Goal: Information Seeking & Learning: Learn about a topic

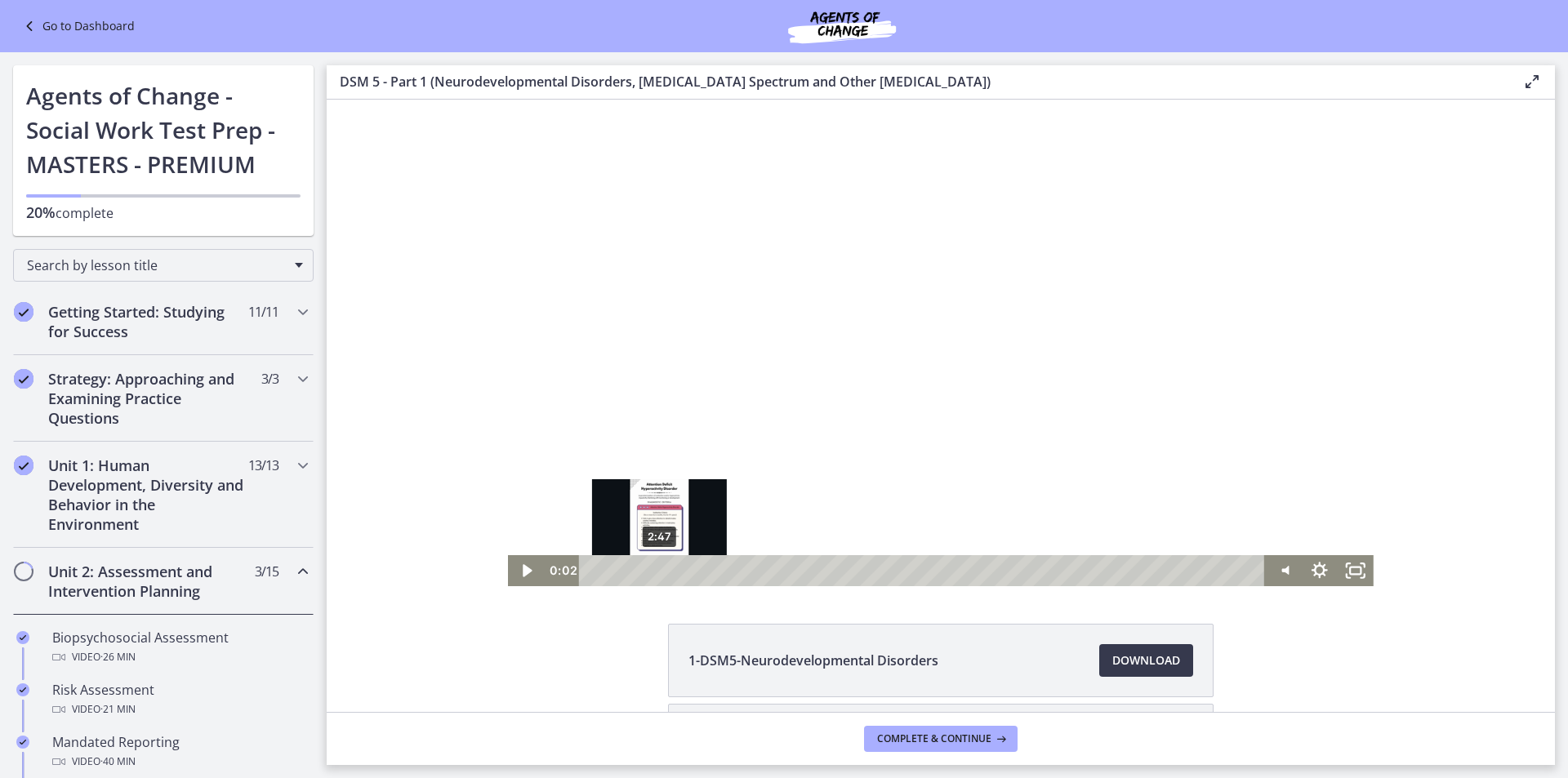
scroll to position [245, 0]
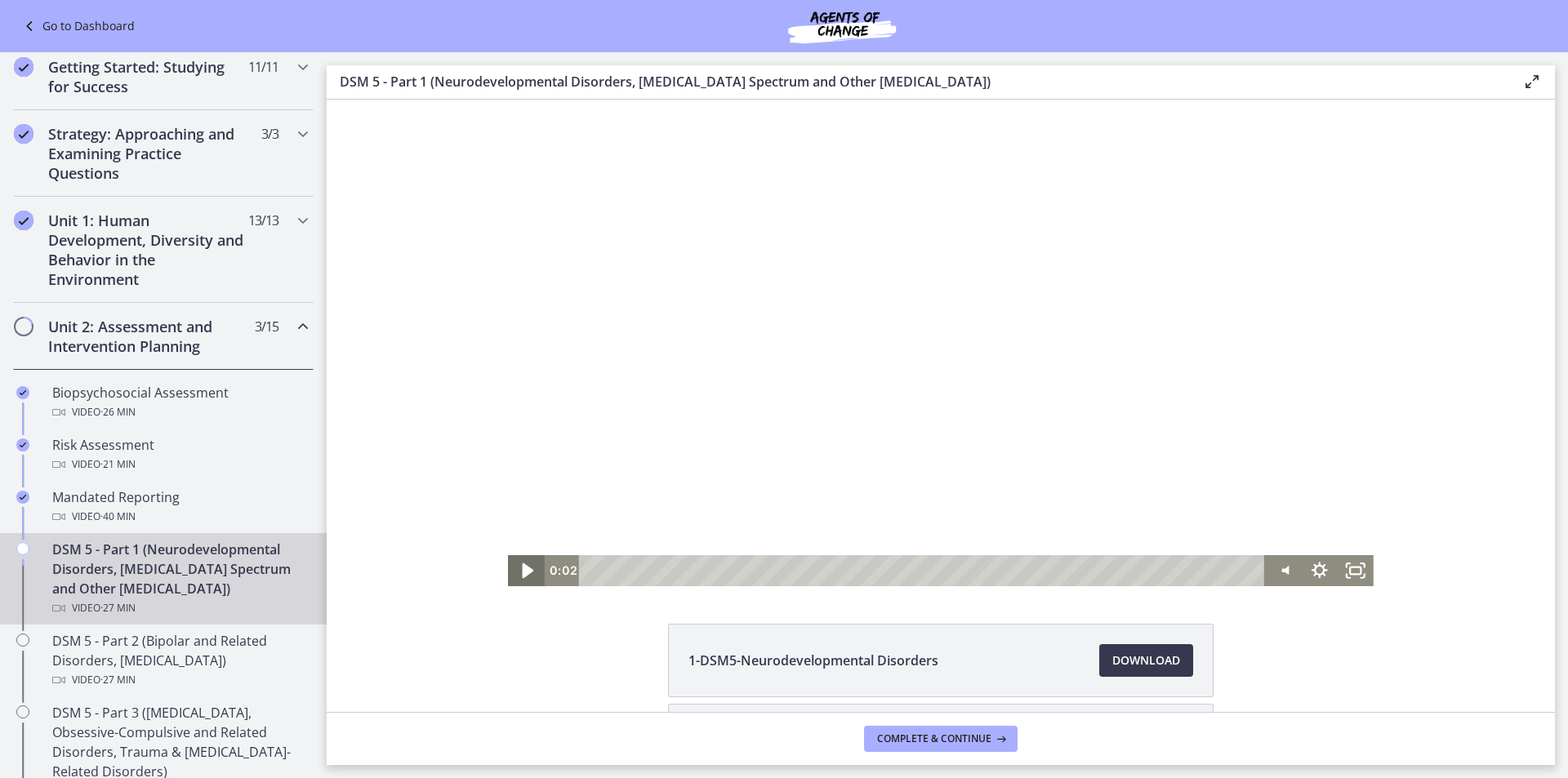
click at [523, 568] on icon "Play Video" at bounding box center [528, 570] width 12 height 15
click at [515, 571] on icon "Pause" at bounding box center [526, 570] width 36 height 31
click at [508, 555] on button "Play Video" at bounding box center [526, 570] width 36 height 31
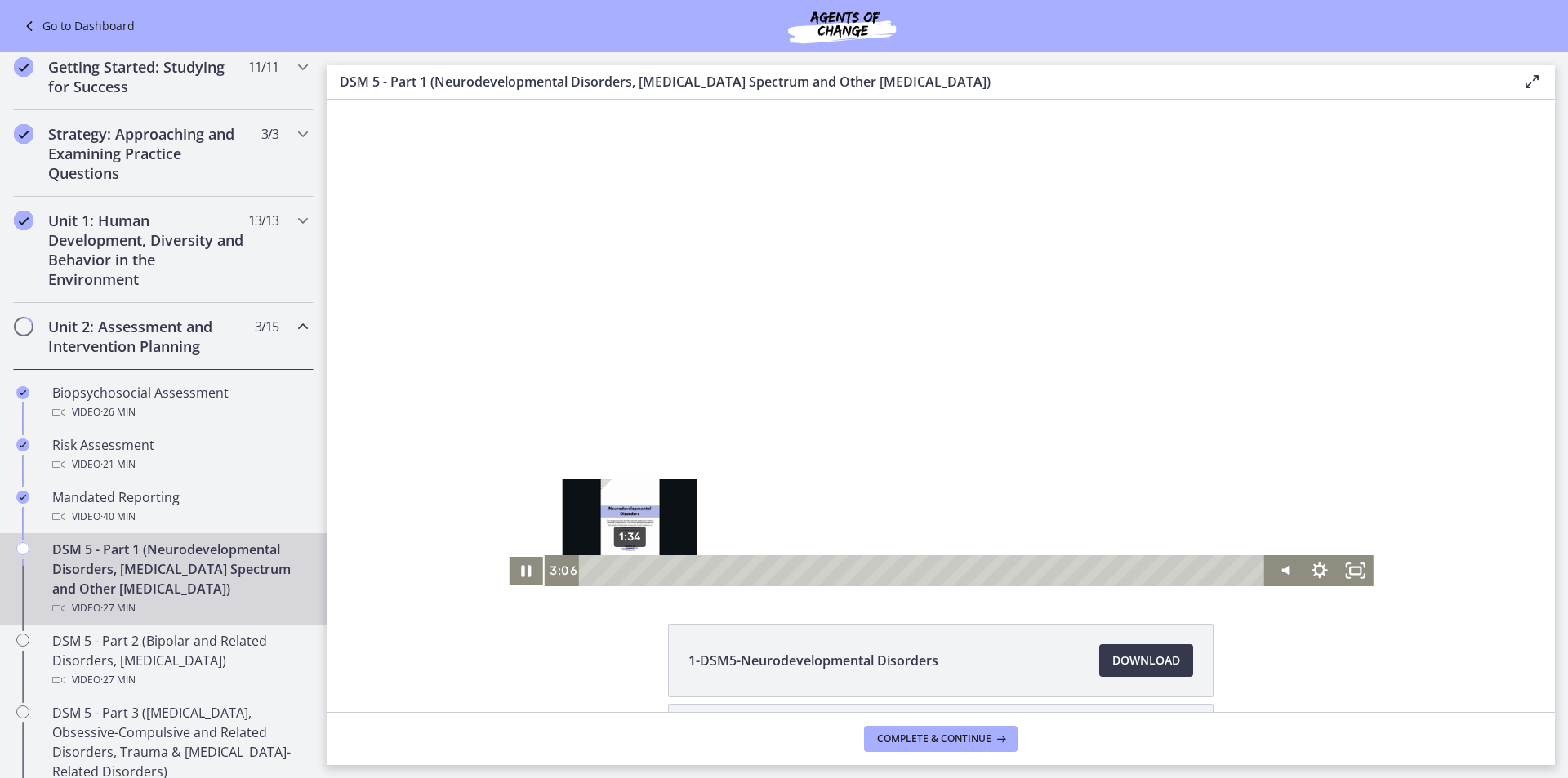
click at [623, 573] on div "1:34" at bounding box center [924, 570] width 664 height 31
click at [521, 575] on icon "Pause" at bounding box center [527, 570] width 13 height 13
click at [633, 568] on div "1:58" at bounding box center [924, 570] width 664 height 31
click at [543, 571] on div "1:58 0:00" at bounding box center [903, 570] width 721 height 31
click at [525, 573] on icon "Play Video" at bounding box center [527, 570] width 36 height 31
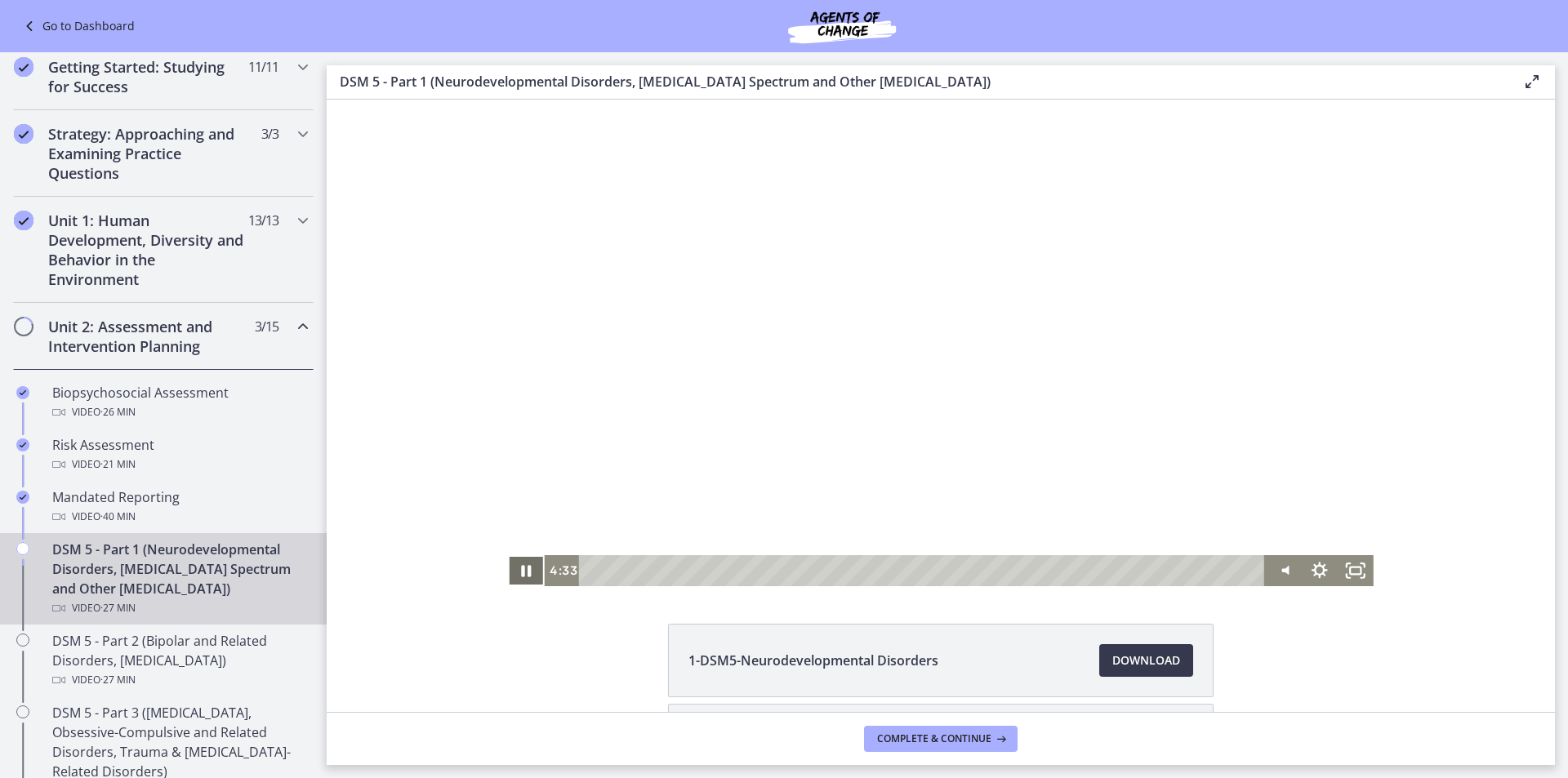
click at [509, 570] on icon "Pause" at bounding box center [526, 570] width 36 height 31
